Goal: Navigation & Orientation: Find specific page/section

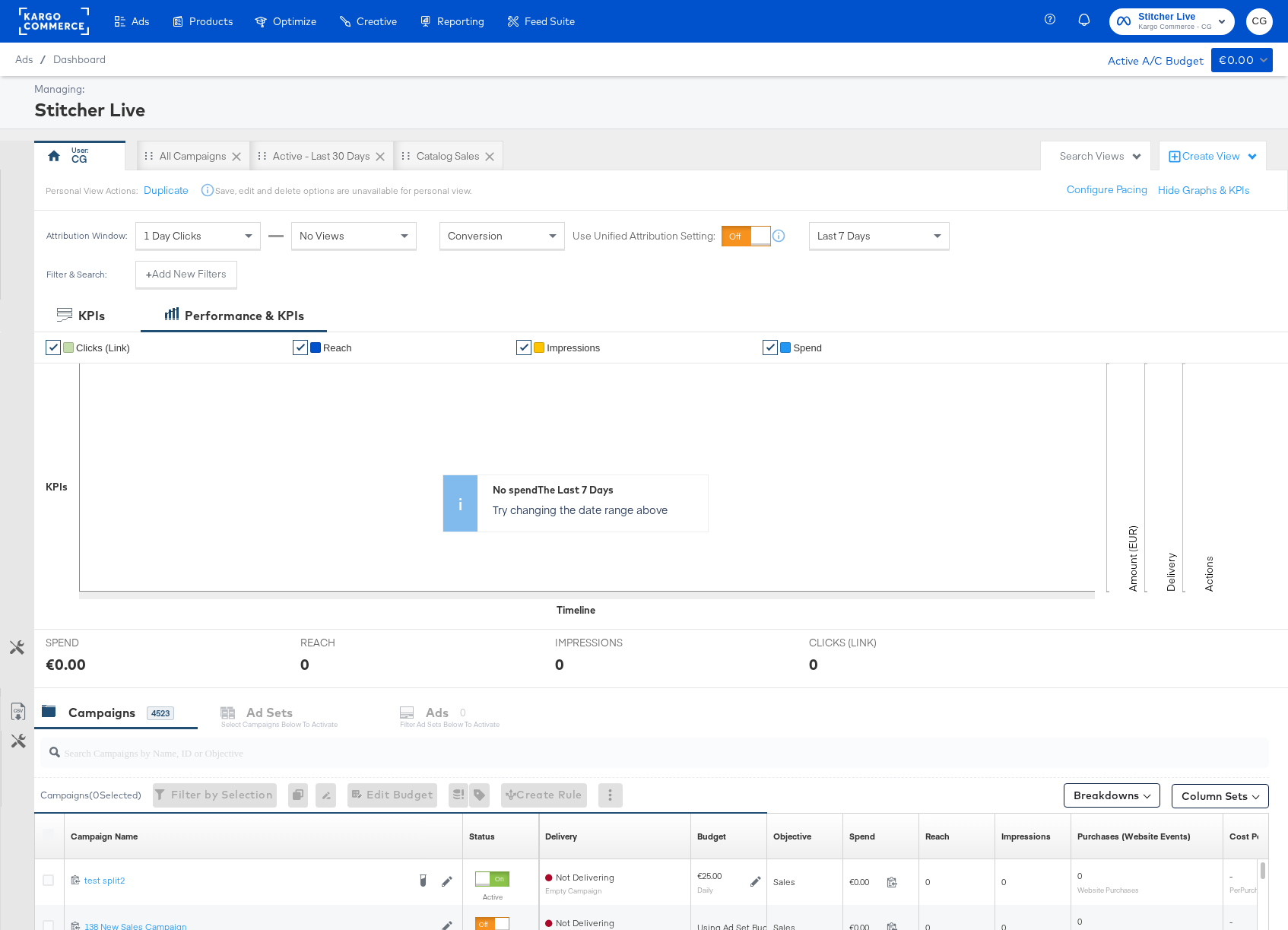
click at [1097, 90] on div "Managing:" at bounding box center [652, 90] width 1235 height 15
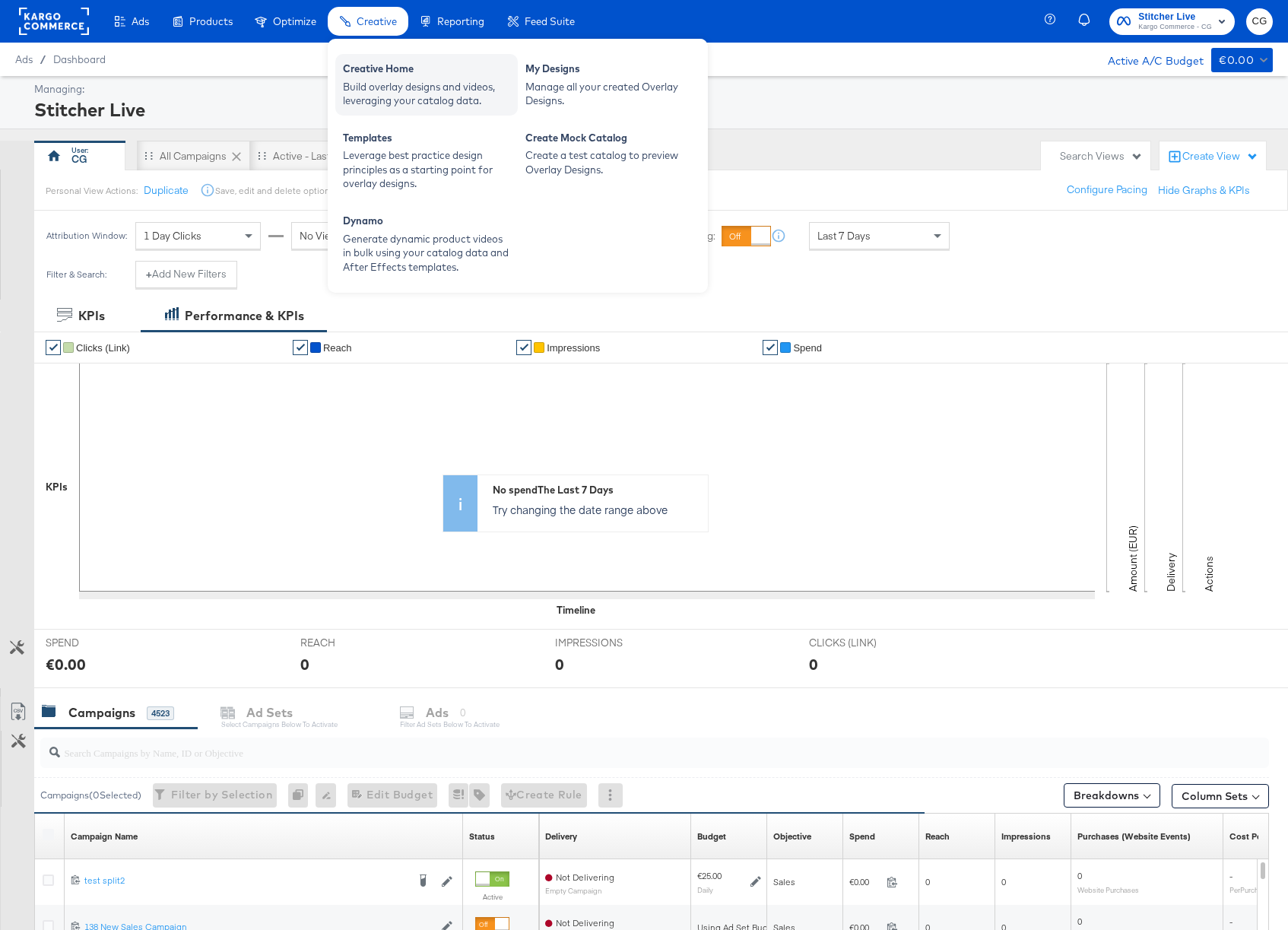
click at [371, 75] on div "Creative Home" at bounding box center [426, 71] width 167 height 18
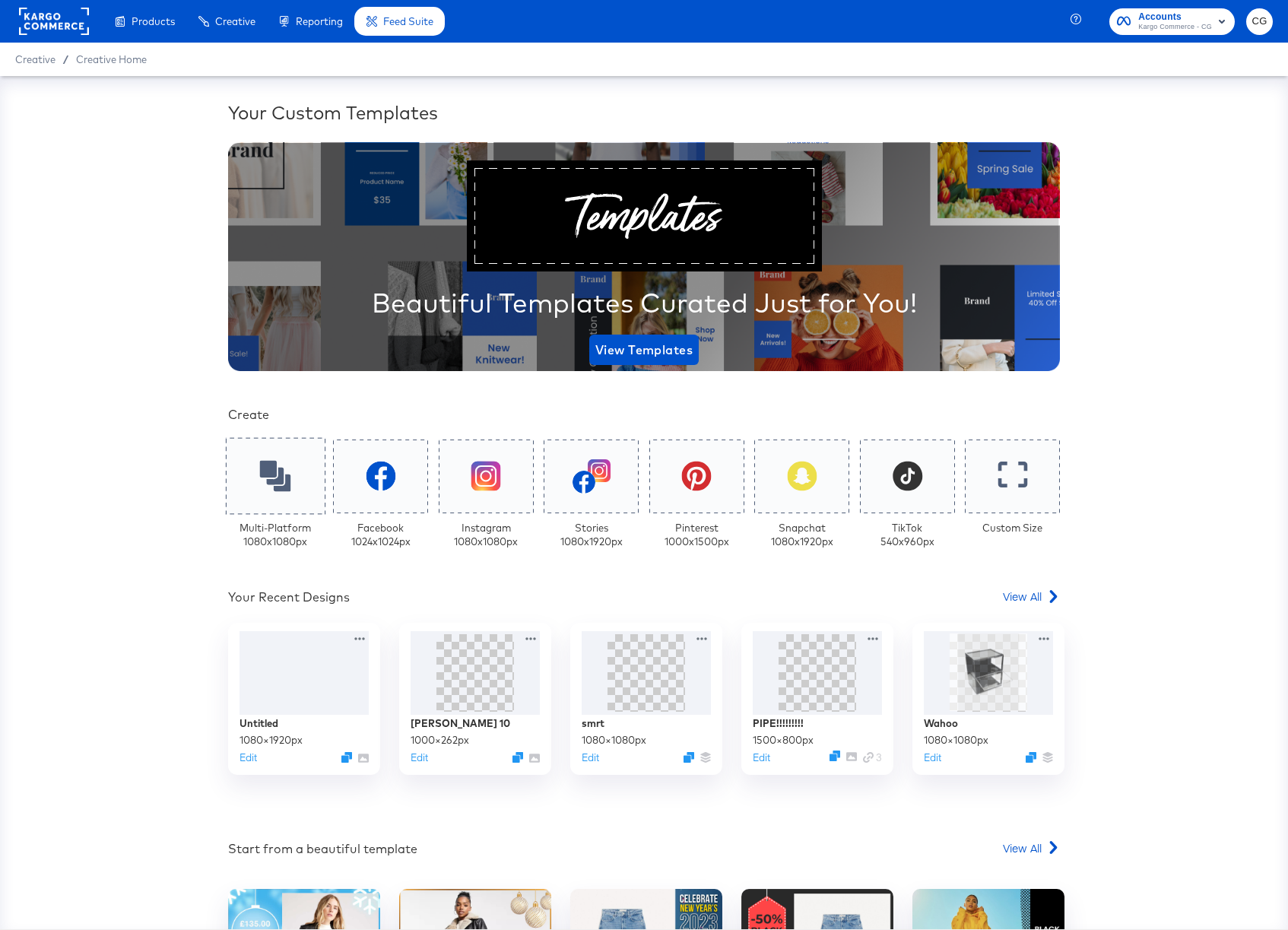
click at [291, 478] on div at bounding box center [275, 476] width 99 height 77
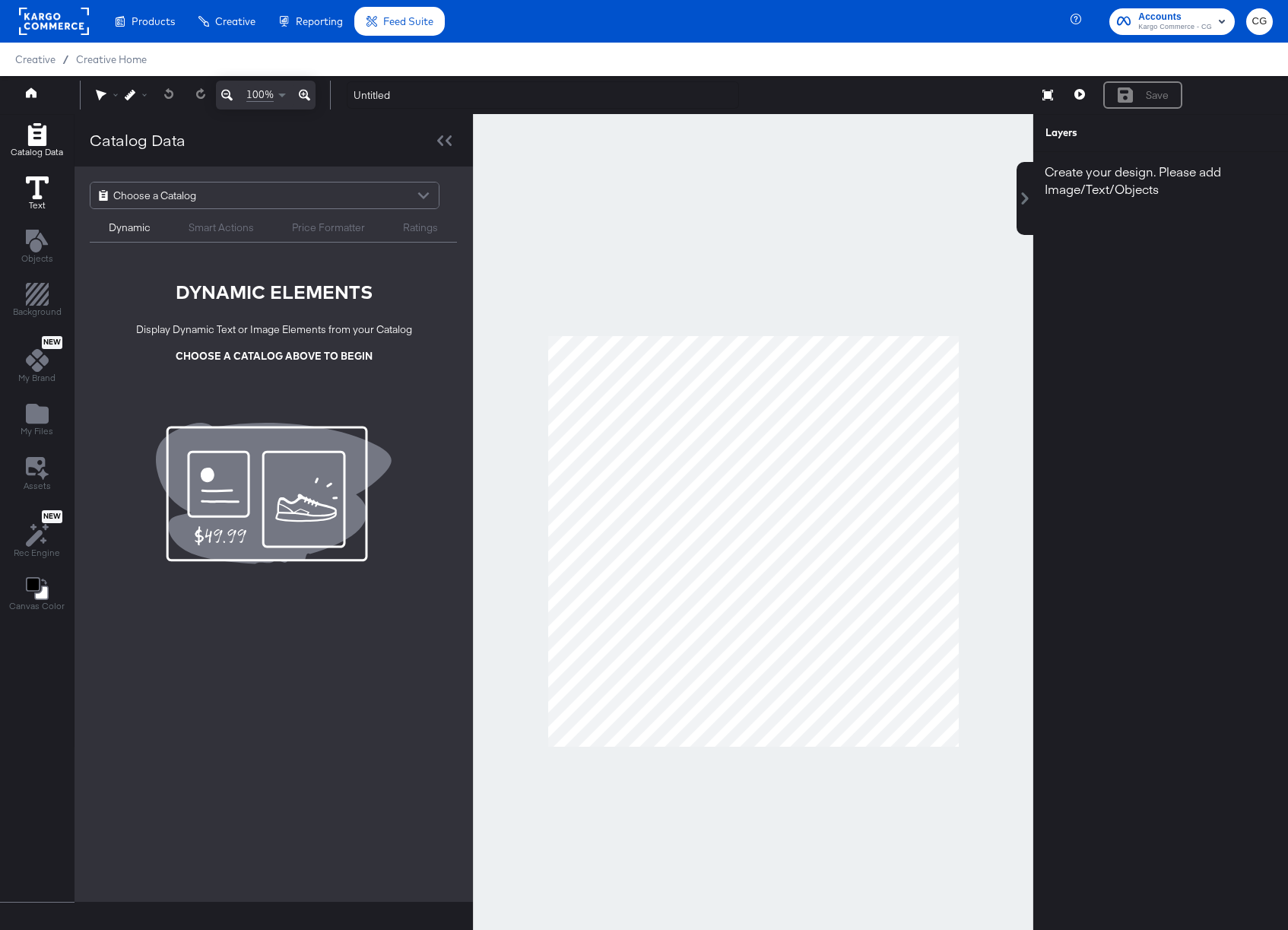
click at [29, 204] on span "Text" at bounding box center [37, 205] width 17 height 12
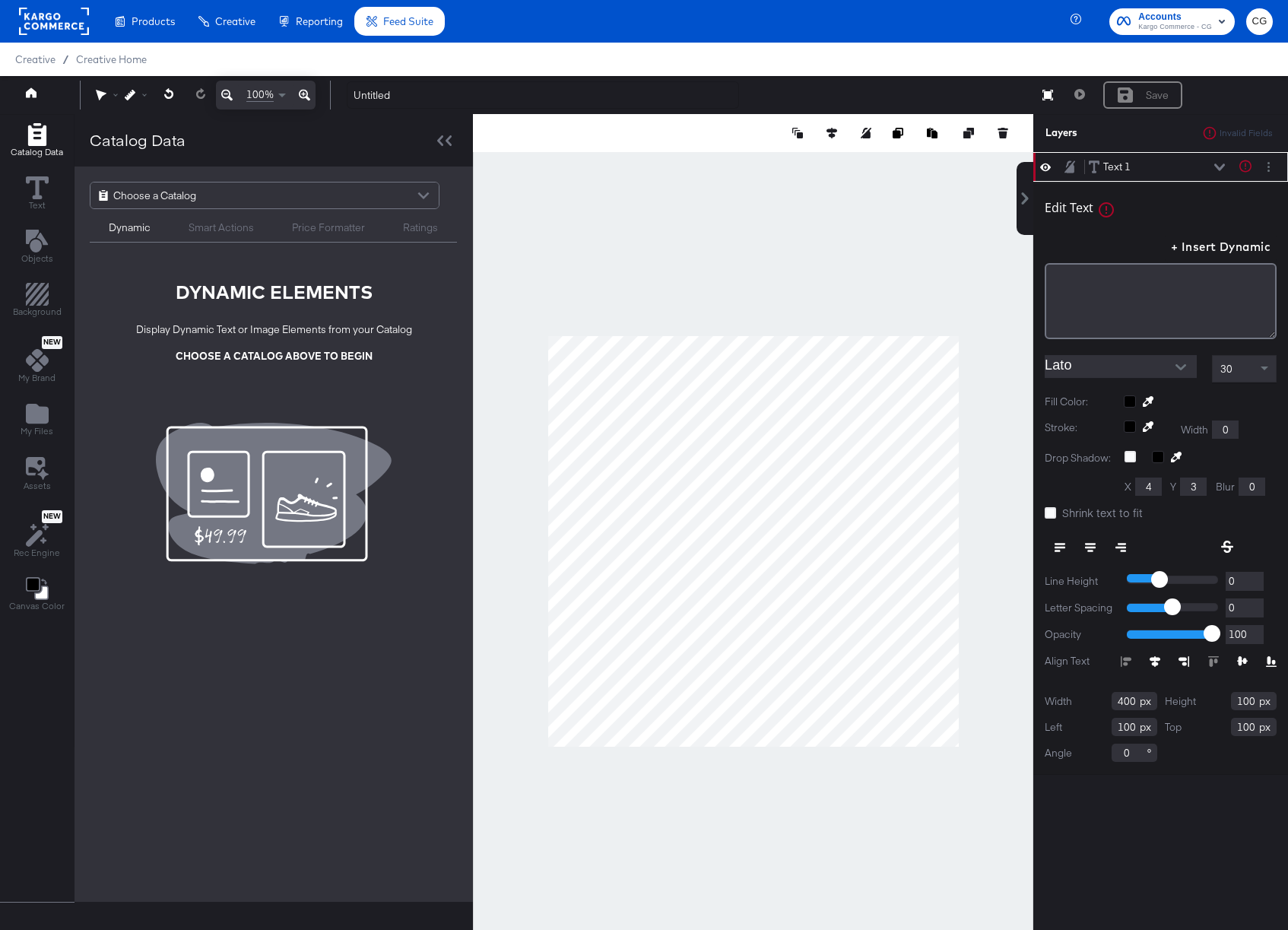
click at [37, 20] on rect at bounding box center [54, 21] width 70 height 28
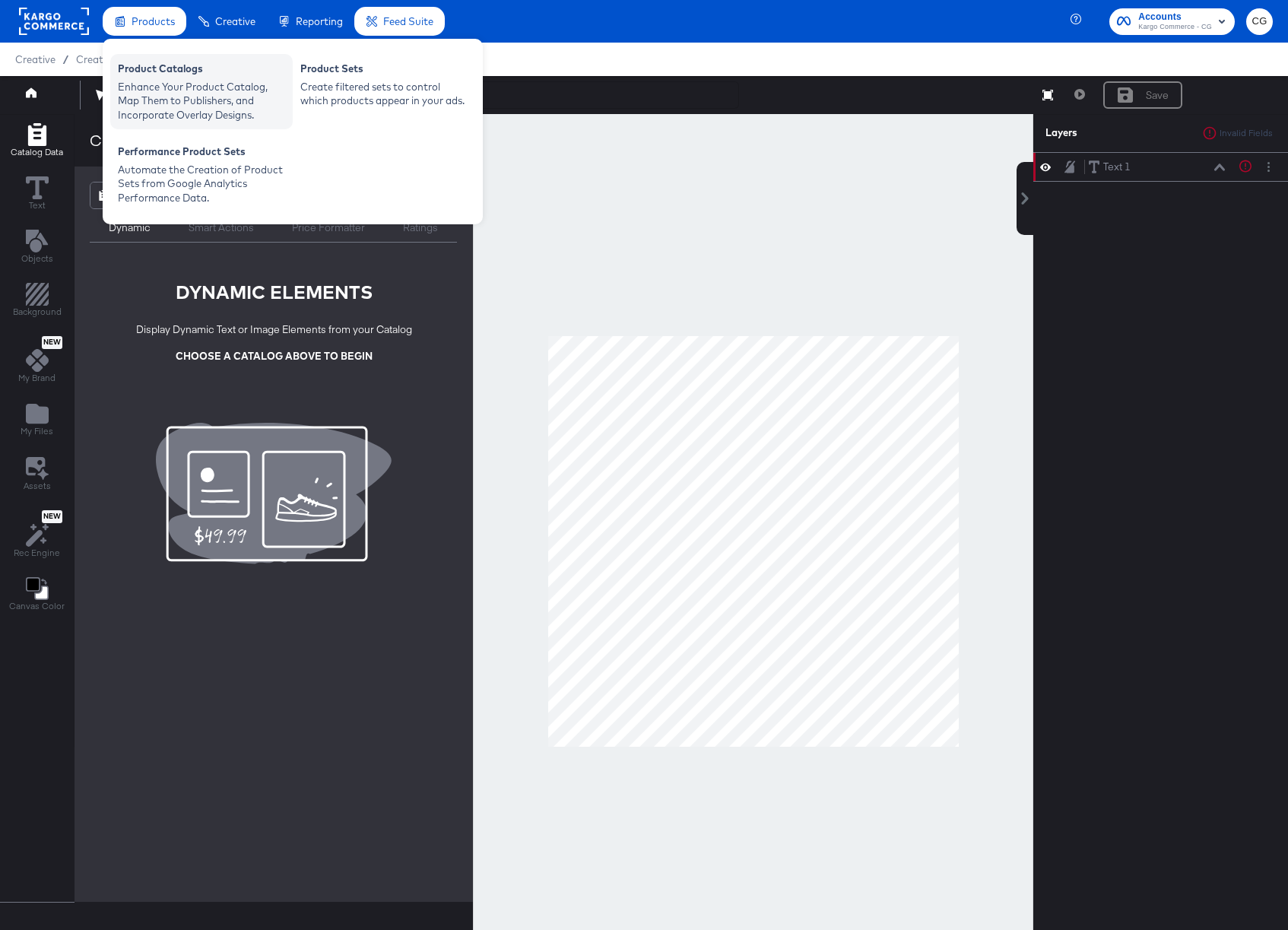
click at [172, 72] on div "Product Catalogs" at bounding box center [201, 71] width 167 height 18
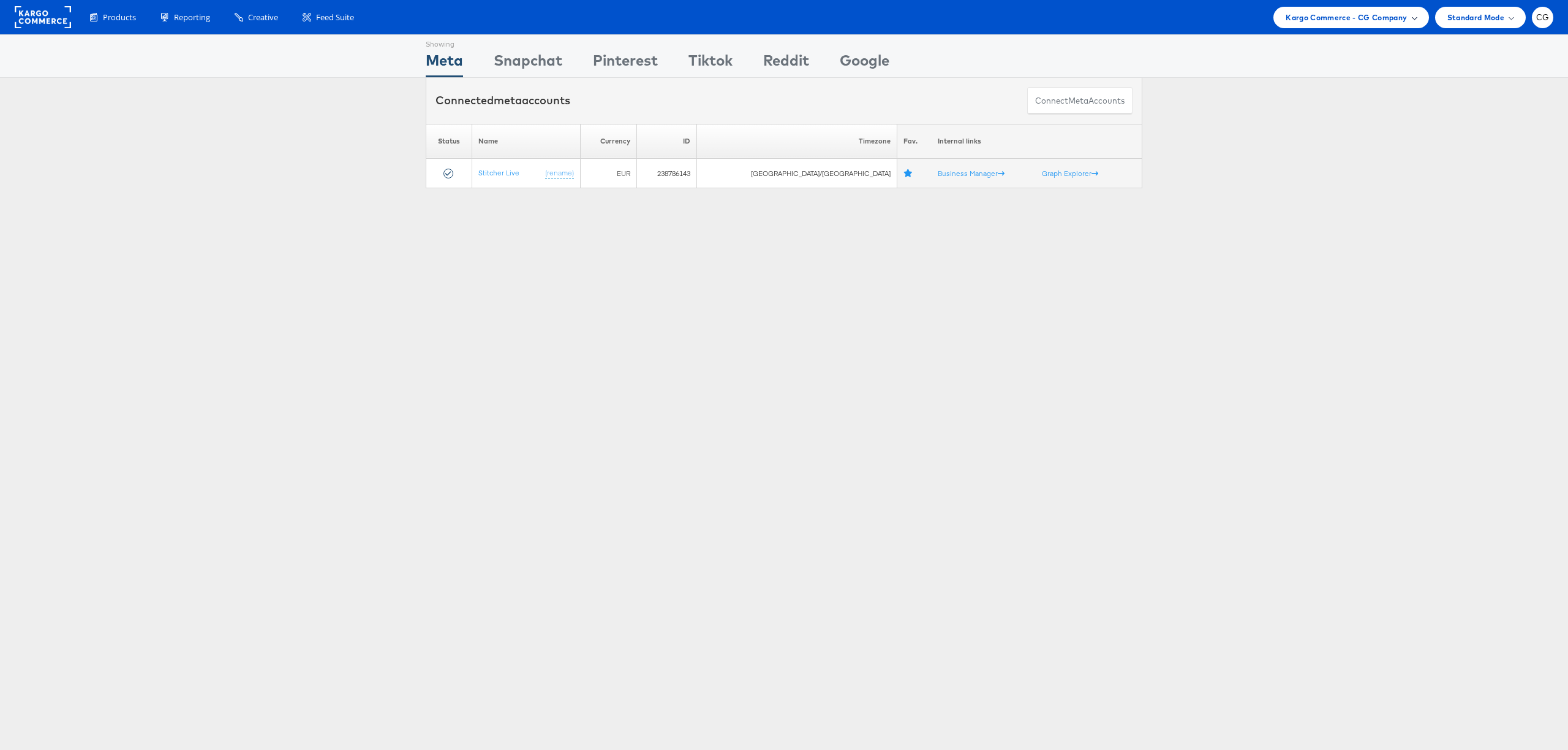
click at [1290, 14] on span "Kargo Commerce - CG Company" at bounding box center [1346, 18] width 121 height 13
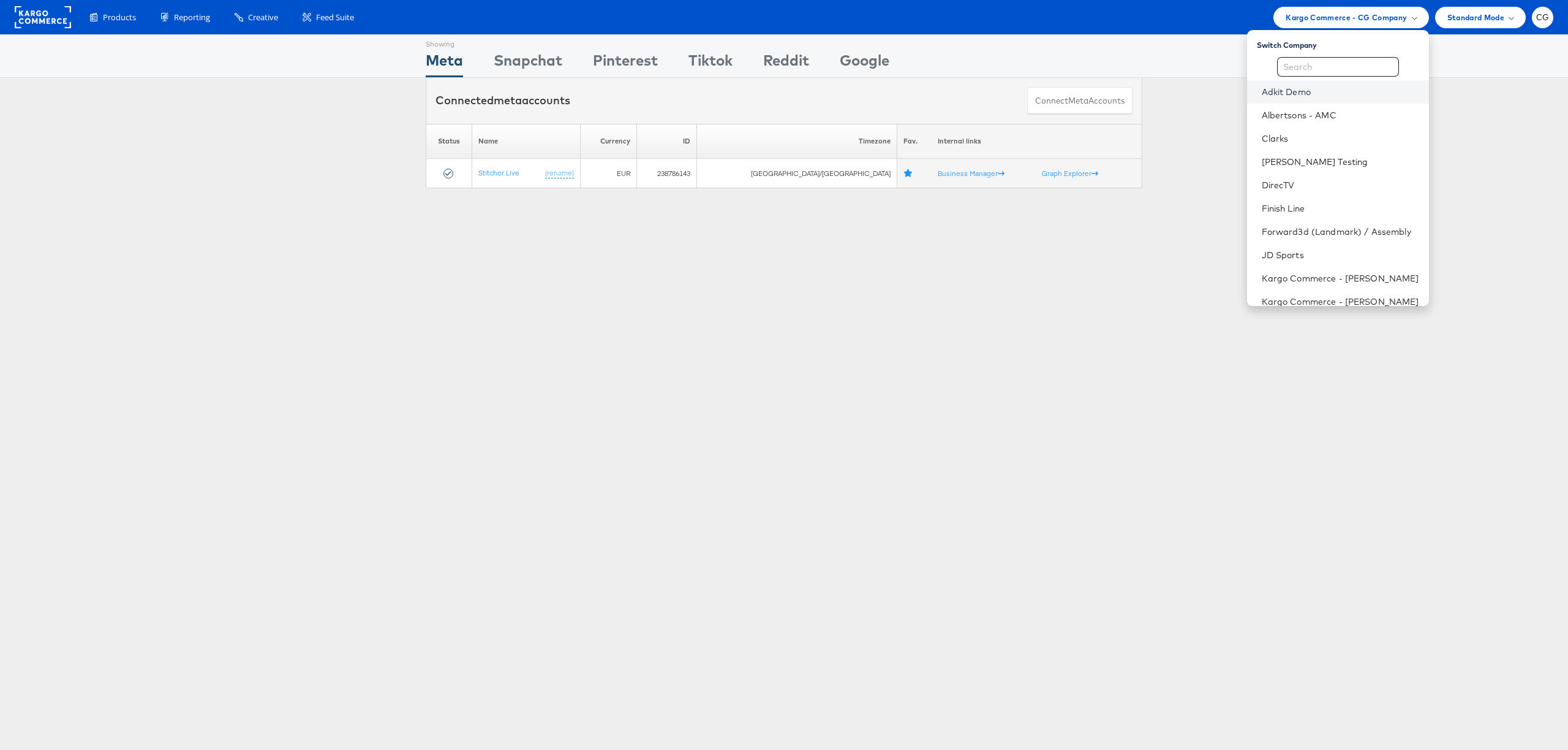
click at [1277, 93] on link "Adkit Demo" at bounding box center [1341, 92] width 158 height 12
